Goal: Find specific fact

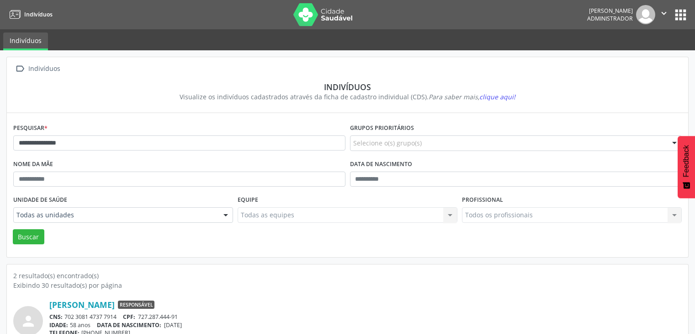
scroll to position [119, 0]
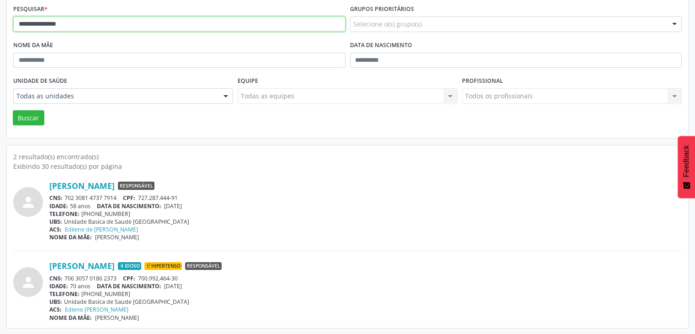
click at [142, 20] on input "**********" at bounding box center [179, 24] width 332 height 16
type input "**********"
click at [13, 110] on button "Buscar" at bounding box center [29, 118] width 32 height 16
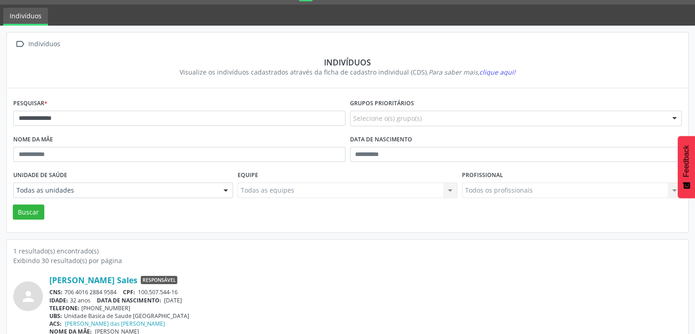
scroll to position [38, 0]
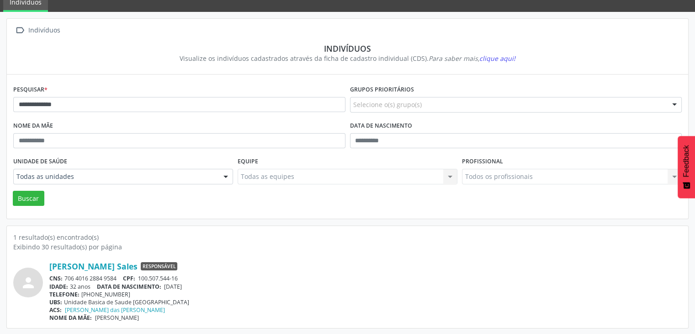
drag, startPoint x: 64, startPoint y: 275, endPoint x: 122, endPoint y: 277, distance: 57.6
click at [122, 277] on div "CNS: 706 4016 2884 9584 CPF: 100.507.544-16" at bounding box center [365, 278] width 632 height 8
copy div "706 4016 2884 9584"
drag, startPoint x: 167, startPoint y: 282, endPoint x: 196, endPoint y: 282, distance: 29.2
click at [196, 282] on div "IDADE: 32 anos DATA DE NASCIMENTO: [DEMOGRAPHIC_DATA]" at bounding box center [365, 286] width 632 height 8
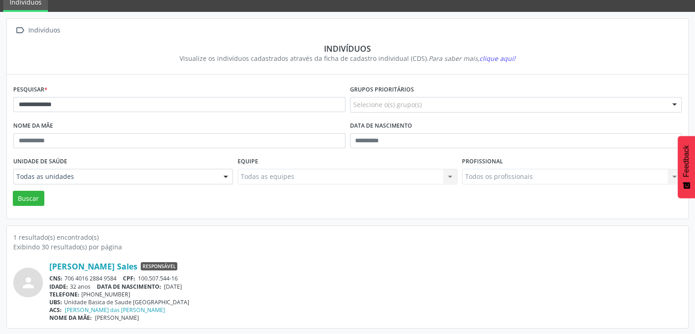
copy span "[DATE]"
